Goal: Check status: Check status

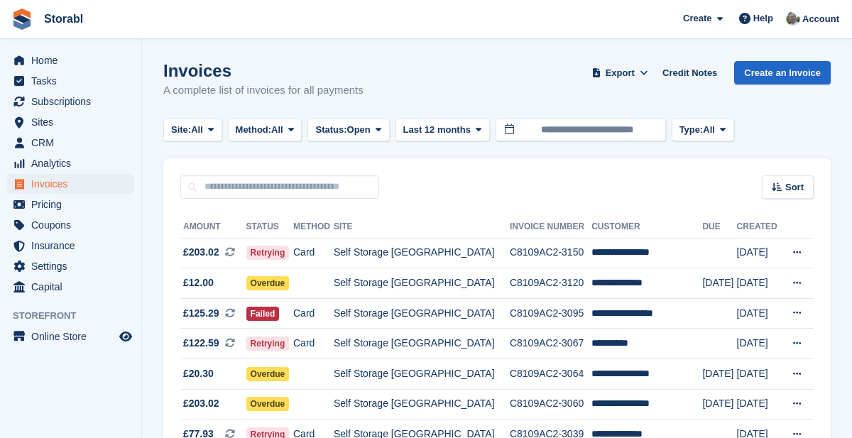
click at [479, 248] on td "Self Storage [GEOGRAPHIC_DATA]" at bounding box center [422, 253] width 176 height 31
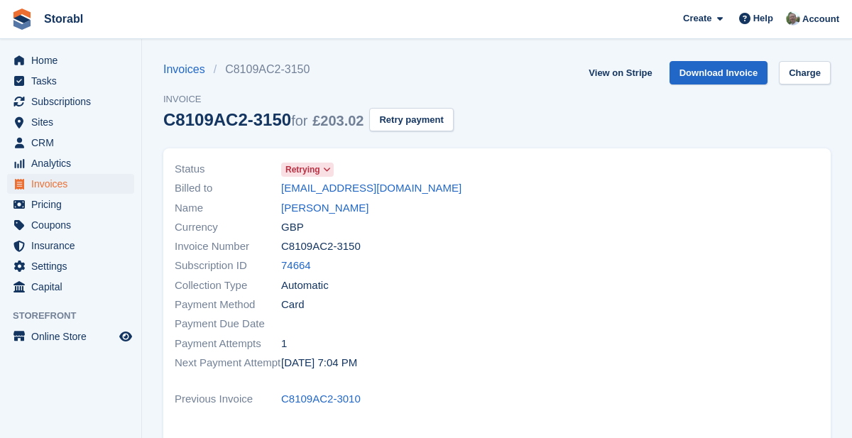
click at [349, 207] on link "[PERSON_NAME]" at bounding box center [324, 208] width 87 height 16
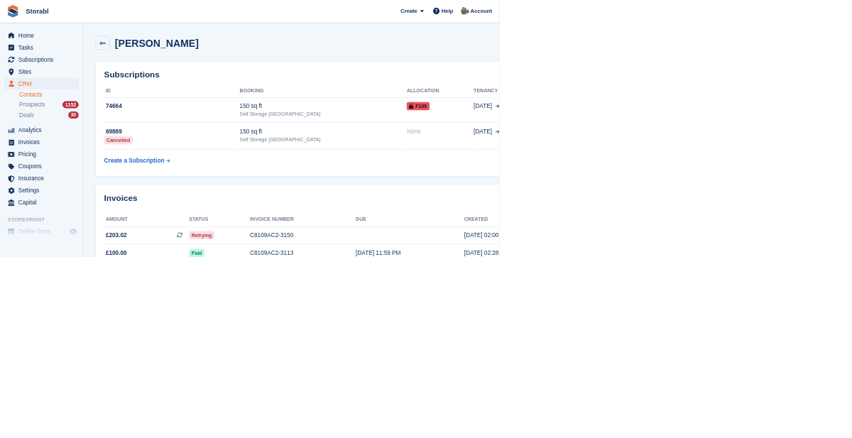
click at [38, 57] on span "Home" at bounding box center [73, 60] width 85 height 20
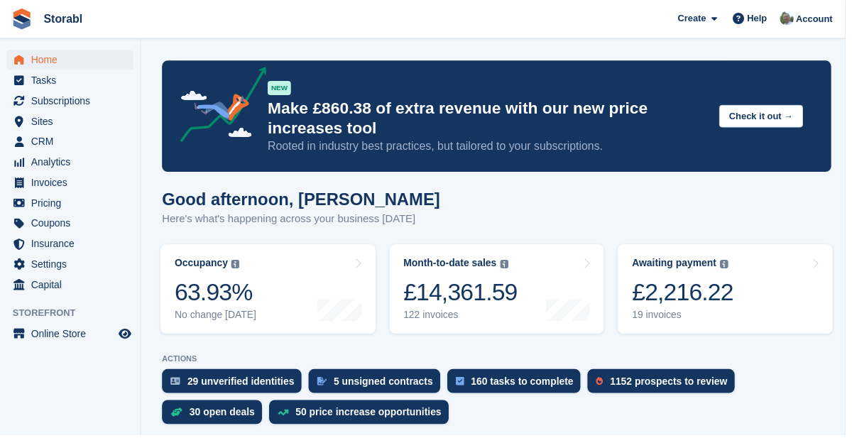
click at [713, 281] on div "£2,216.22" at bounding box center [688, 294] width 102 height 29
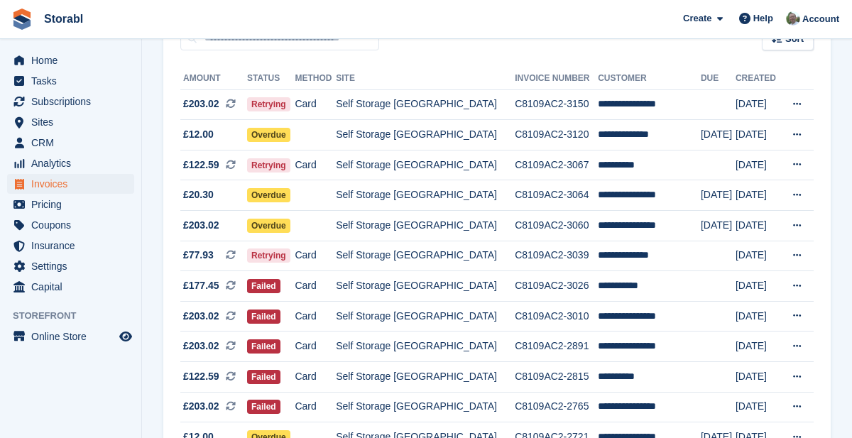
scroll to position [163, 0]
